Goal: Complete application form

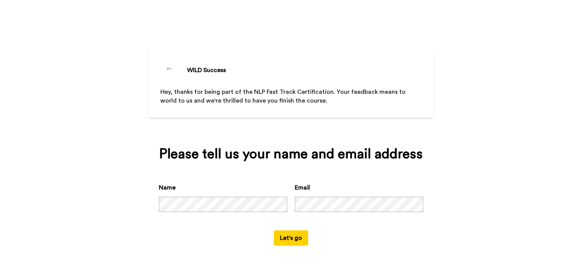
click at [301, 242] on button "Let's go" at bounding box center [291, 237] width 34 height 15
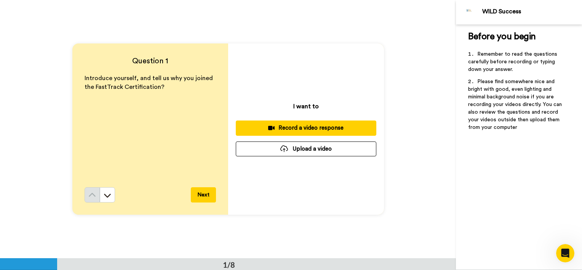
click at [308, 128] on div "Record a video response" at bounding box center [306, 128] width 128 height 8
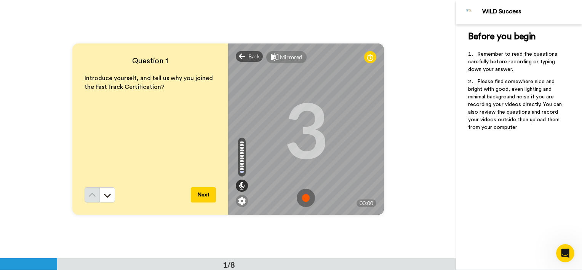
click at [302, 196] on img at bounding box center [306, 197] width 18 height 18
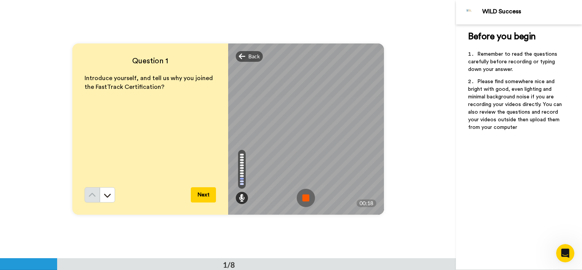
click at [305, 198] on img at bounding box center [306, 197] width 18 height 18
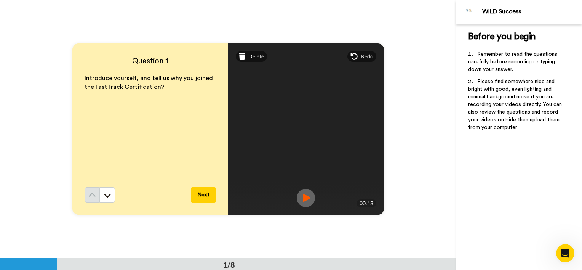
click at [304, 200] on img at bounding box center [306, 197] width 18 height 18
click at [245, 56] on div "Delete" at bounding box center [252, 56] width 32 height 11
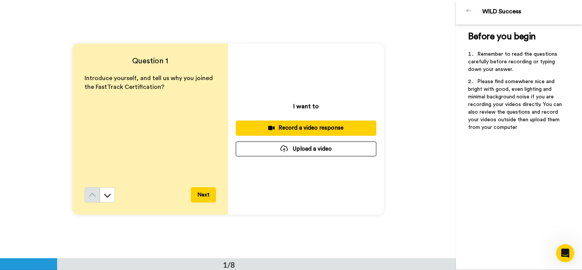
click at [415, 176] on div "Question 1 Introduce yourself, and tell us why you joined the FastTrack Certifi…" at bounding box center [228, 129] width 456 height 258
click at [308, 129] on div "Record a video response" at bounding box center [306, 128] width 128 height 8
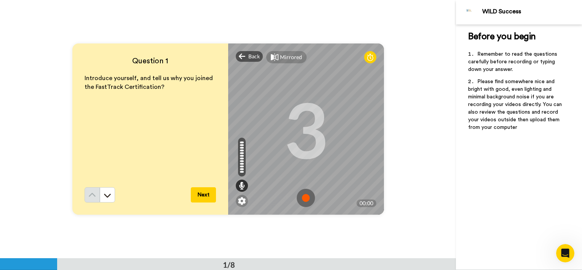
click at [311, 196] on img at bounding box center [306, 197] width 18 height 18
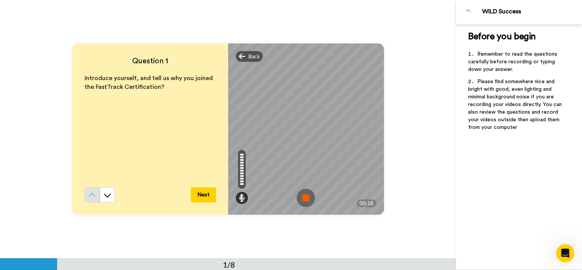
click at [310, 198] on img at bounding box center [306, 197] width 18 height 18
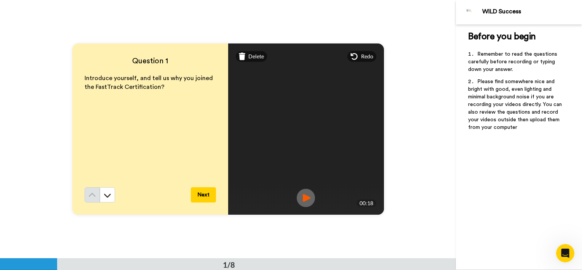
click at [197, 201] on button "Next" at bounding box center [203, 194] width 25 height 15
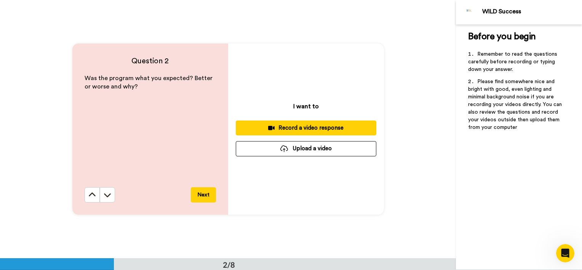
scroll to position [258, 0]
click at [296, 124] on div "Record a video response" at bounding box center [306, 128] width 128 height 8
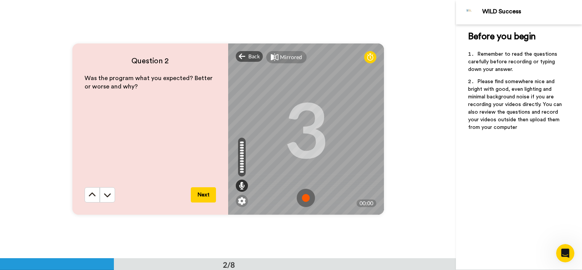
click at [309, 198] on img at bounding box center [306, 197] width 18 height 18
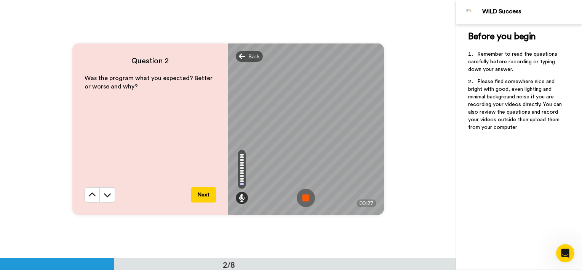
click at [304, 197] on img at bounding box center [306, 197] width 18 height 18
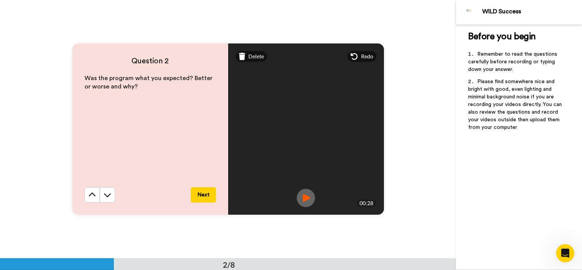
click at [206, 192] on button "Next" at bounding box center [203, 194] width 25 height 15
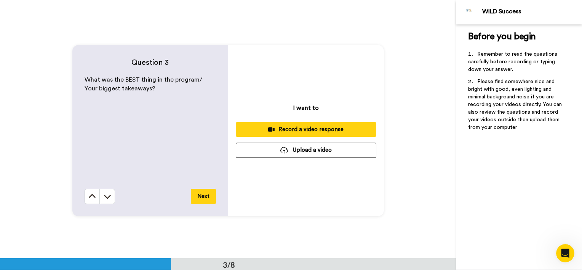
scroll to position [516, 0]
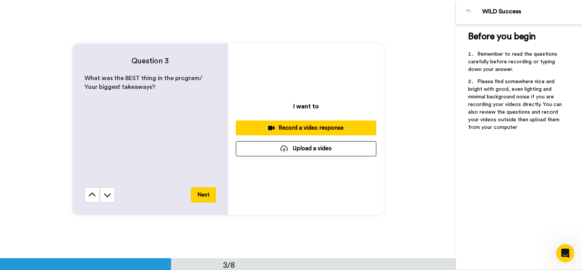
click at [291, 125] on div "Record a video response" at bounding box center [306, 128] width 128 height 8
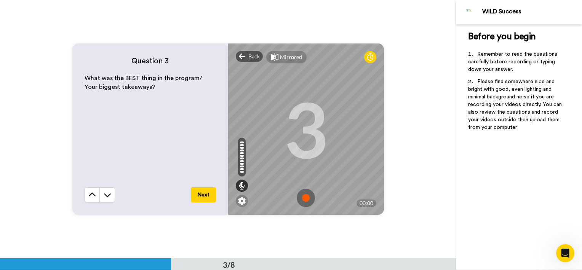
click at [307, 196] on img at bounding box center [306, 197] width 18 height 18
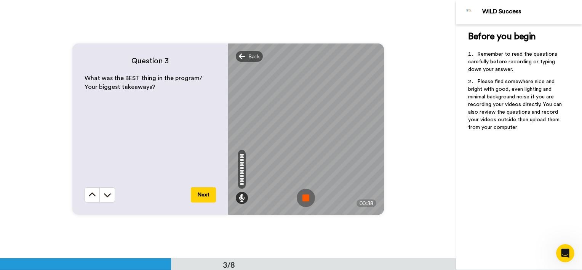
click at [303, 195] on img at bounding box center [306, 197] width 18 height 18
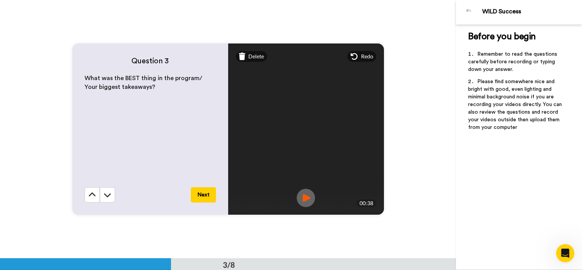
click at [201, 196] on button "Next" at bounding box center [203, 194] width 25 height 15
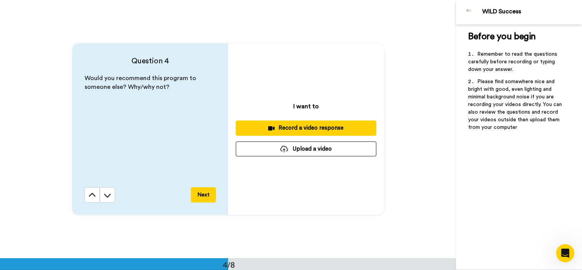
scroll to position [774, 0]
click at [281, 128] on div "Record a video response" at bounding box center [306, 128] width 128 height 8
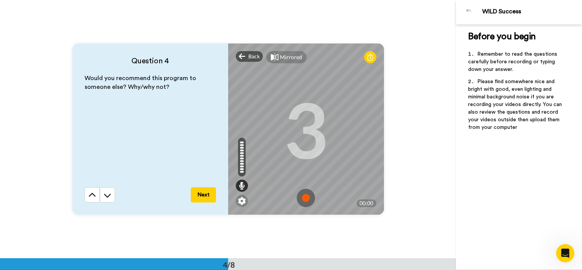
click at [302, 197] on img at bounding box center [306, 197] width 18 height 18
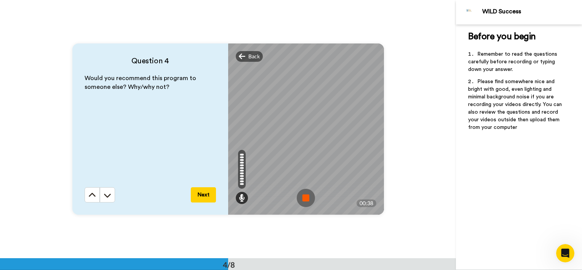
click at [305, 196] on img at bounding box center [306, 197] width 18 height 18
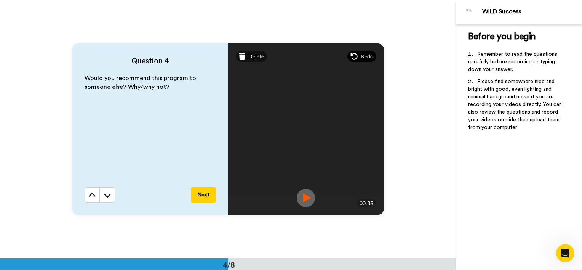
click at [351, 57] on icon at bounding box center [354, 57] width 8 height 8
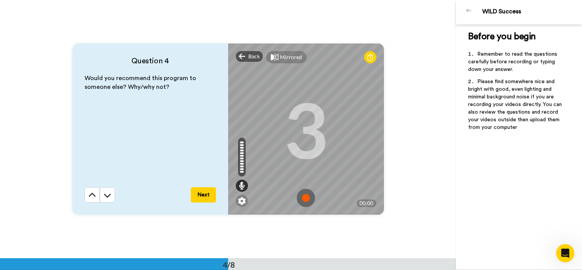
click at [302, 198] on img at bounding box center [306, 197] width 18 height 18
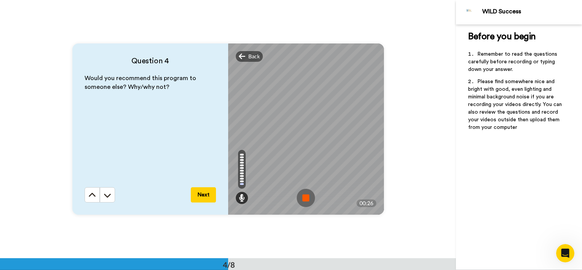
click at [305, 196] on img at bounding box center [306, 197] width 18 height 18
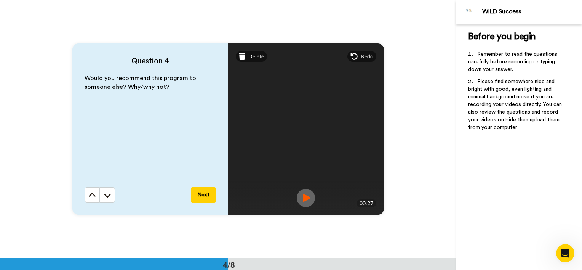
click at [205, 195] on button "Next" at bounding box center [203, 194] width 25 height 15
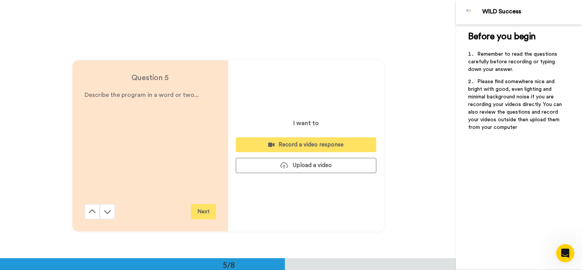
scroll to position [1032, 0]
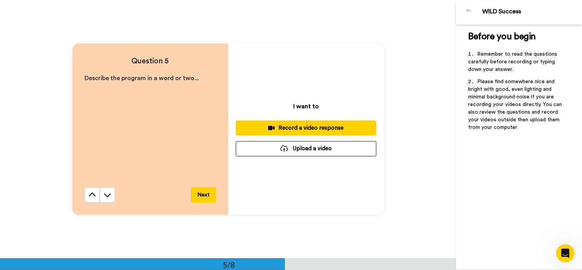
click at [303, 130] on div "Record a video response" at bounding box center [306, 128] width 128 height 8
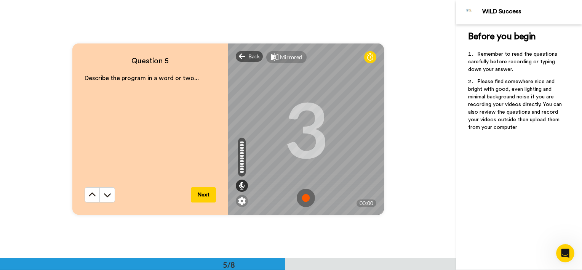
click at [306, 195] on img at bounding box center [306, 197] width 18 height 18
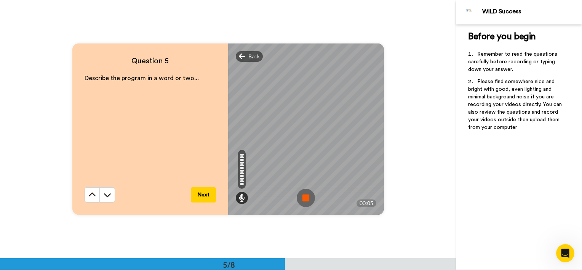
click at [304, 199] on img at bounding box center [306, 197] width 18 height 18
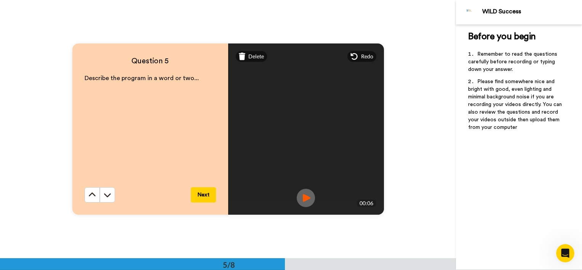
click at [200, 192] on button "Next" at bounding box center [203, 194] width 25 height 15
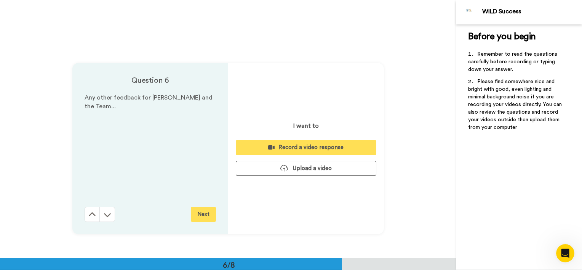
scroll to position [1290, 0]
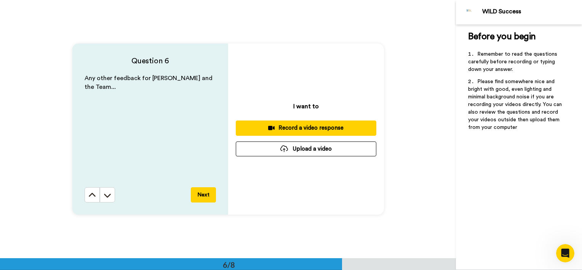
click at [308, 129] on div "Record a video response" at bounding box center [306, 128] width 128 height 8
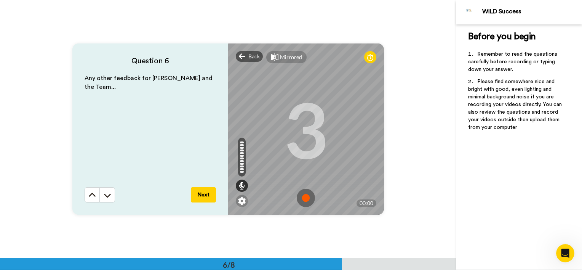
click at [303, 197] on img at bounding box center [306, 197] width 18 height 18
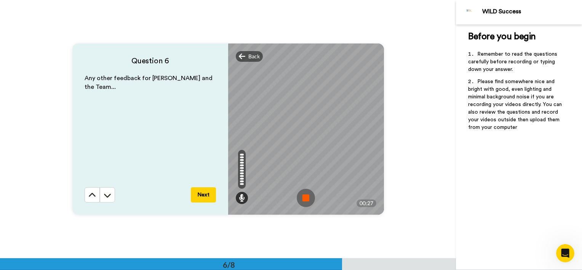
click at [302, 197] on img at bounding box center [306, 197] width 18 height 18
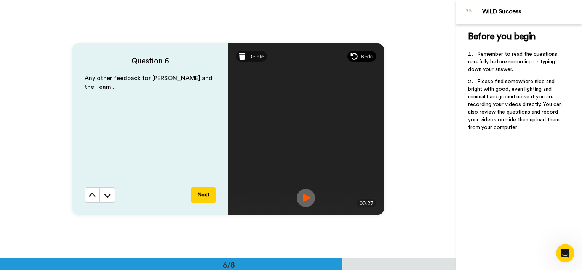
click at [364, 57] on span "Redo" at bounding box center [367, 57] width 12 height 8
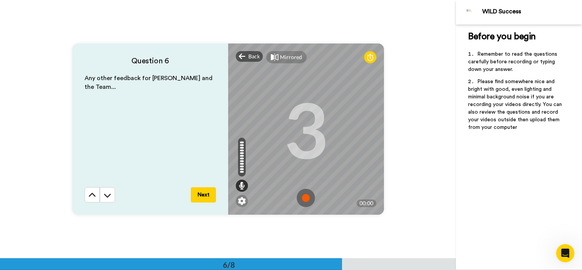
click at [305, 197] on img at bounding box center [306, 197] width 18 height 18
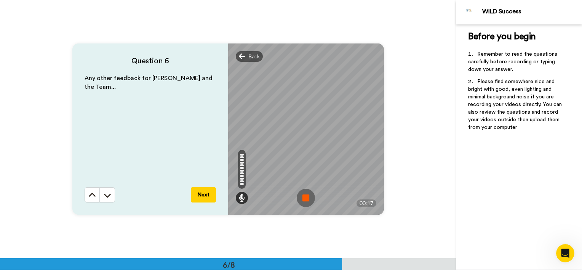
click at [297, 201] on img at bounding box center [306, 197] width 18 height 18
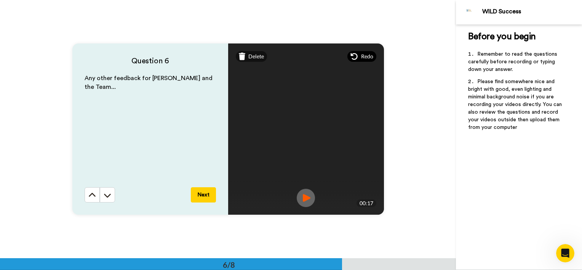
click at [358, 58] on div "Redo" at bounding box center [361, 56] width 29 height 11
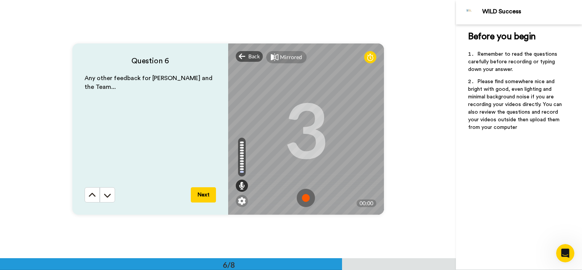
click at [309, 197] on img at bounding box center [306, 197] width 18 height 18
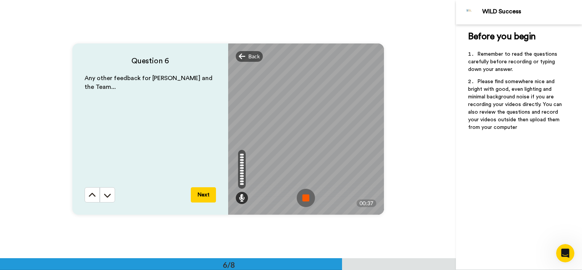
click at [302, 198] on img at bounding box center [306, 197] width 18 height 18
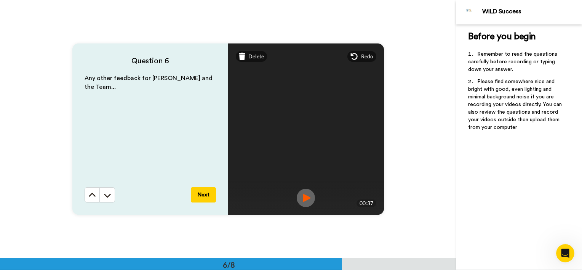
click at [202, 192] on button "Next" at bounding box center [203, 194] width 25 height 15
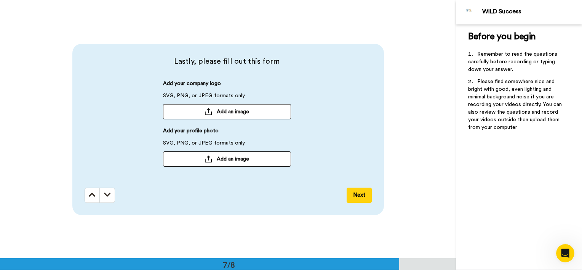
scroll to position [1547, 0]
click at [356, 193] on button "Next" at bounding box center [358, 194] width 25 height 15
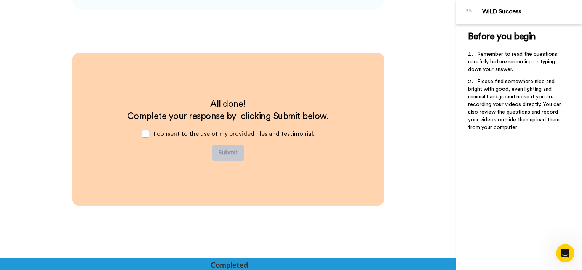
scroll to position [1753, 0]
click at [145, 131] on span at bounding box center [146, 133] width 8 height 8
click at [228, 148] on button "Submit" at bounding box center [228, 152] width 32 height 15
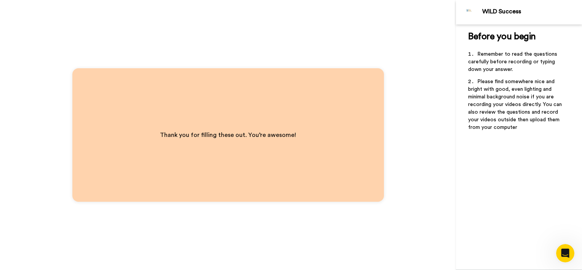
click at [477, 72] on li "Remember to read the questions carefully before recording or typing down your a…" at bounding box center [519, 63] width 102 height 27
